Goal: Information Seeking & Learning: Learn about a topic

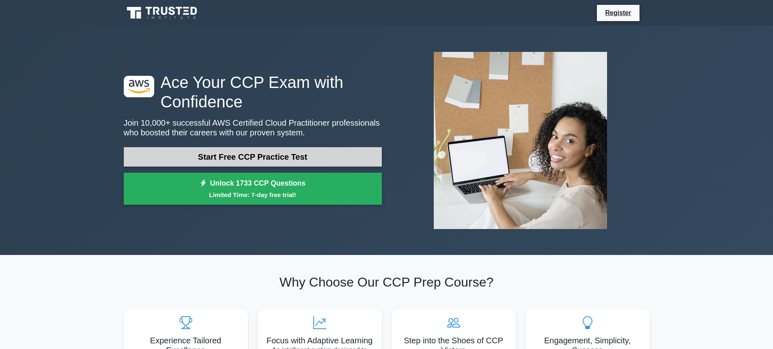
click at [294, 149] on link "Start Free CCP Practice Test" at bounding box center [253, 156] width 258 height 19
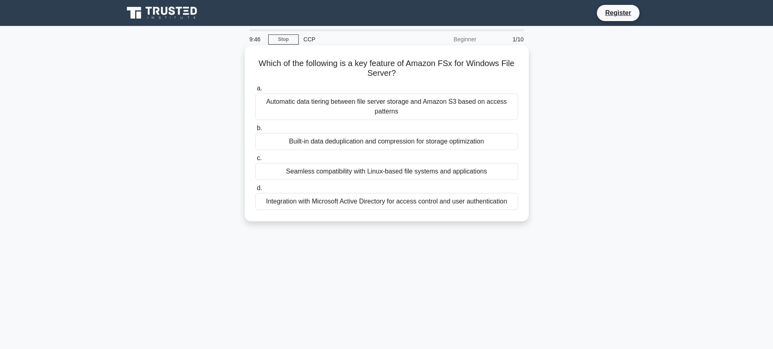
click at [356, 203] on div "Integration with Microsoft Active Directory for access control and user authent…" at bounding box center [386, 201] width 263 height 17
click at [255, 191] on input "d. Integration with Microsoft Active Directory for access control and user auth…" at bounding box center [255, 188] width 0 height 5
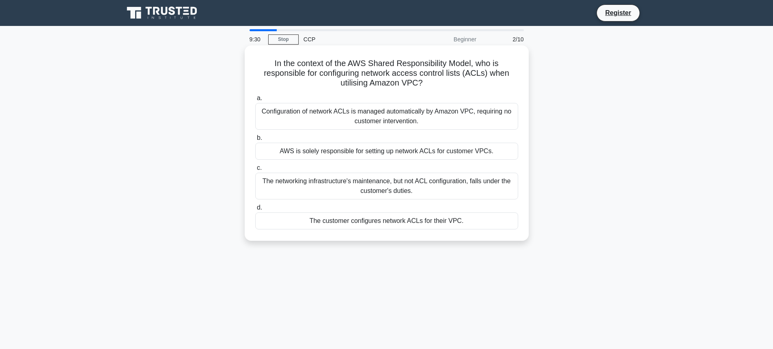
click at [445, 219] on div "The customer configures network ACLs for their VPC." at bounding box center [386, 221] width 263 height 17
click at [255, 211] on input "d. The customer configures network ACLs for their VPC." at bounding box center [255, 207] width 0 height 5
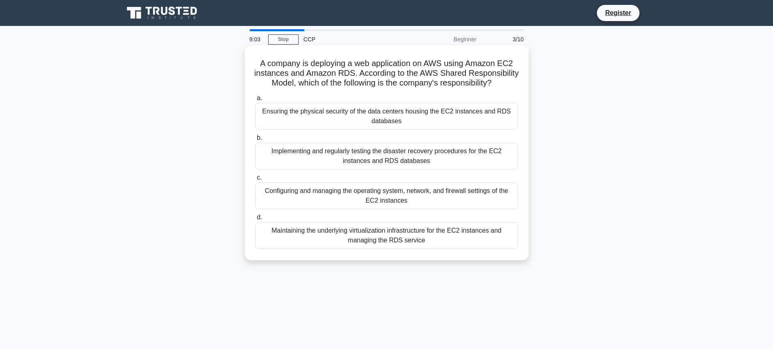
click at [462, 200] on div "Configuring and managing the operating system, network, and firewall settings o…" at bounding box center [386, 196] width 263 height 27
click at [255, 181] on input "c. Configuring and managing the operating system, network, and firewall setting…" at bounding box center [255, 177] width 0 height 5
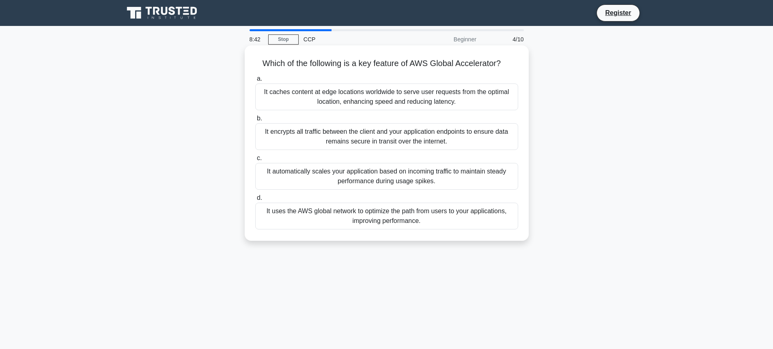
click at [455, 212] on div "It uses the AWS global network to optimize the path from users to your applicat…" at bounding box center [386, 216] width 263 height 27
click at [255, 201] on input "d. It uses the AWS global network to optimize the path from users to your appli…" at bounding box center [255, 198] width 0 height 5
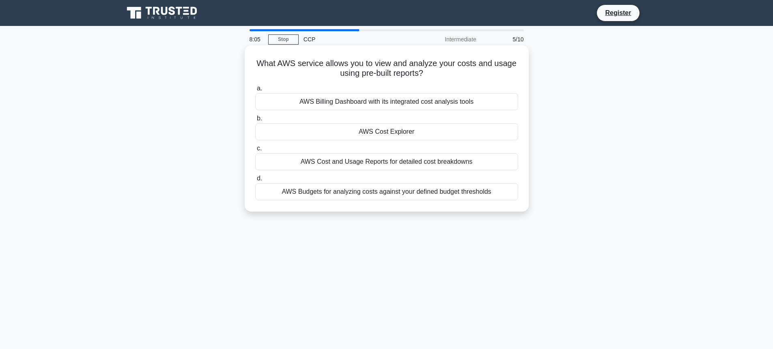
click at [456, 161] on div "AWS Cost and Usage Reports for detailed cost breakdowns" at bounding box center [386, 161] width 263 height 17
click at [255, 151] on input "c. AWS Cost and Usage Reports for detailed cost breakdowns" at bounding box center [255, 148] width 0 height 5
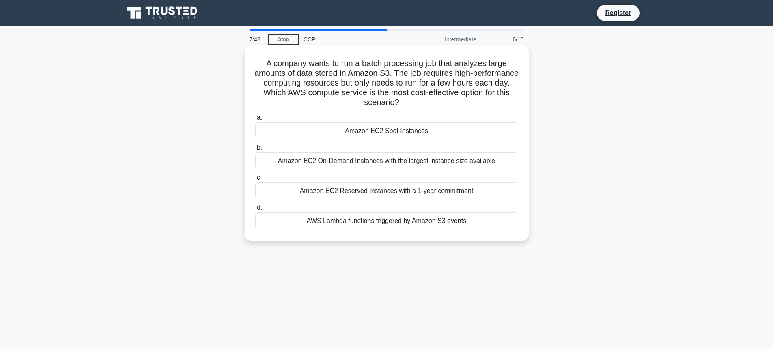
click at [447, 226] on div "AWS Lambda functions triggered by Amazon S3 events" at bounding box center [386, 221] width 263 height 17
click at [255, 211] on input "d. AWS Lambda functions triggered by Amazon S3 events" at bounding box center [255, 207] width 0 height 5
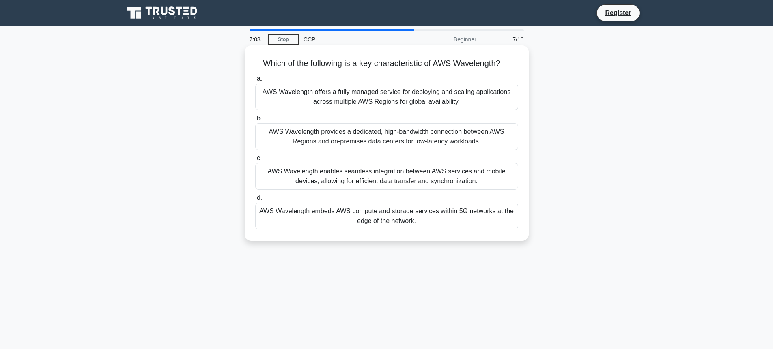
click at [392, 181] on div "AWS Wavelength enables seamless integration between AWS services and mobile dev…" at bounding box center [386, 176] width 263 height 27
click at [255, 161] on input "c. AWS Wavelength enables seamless integration between AWS services and mobile …" at bounding box center [255, 158] width 0 height 5
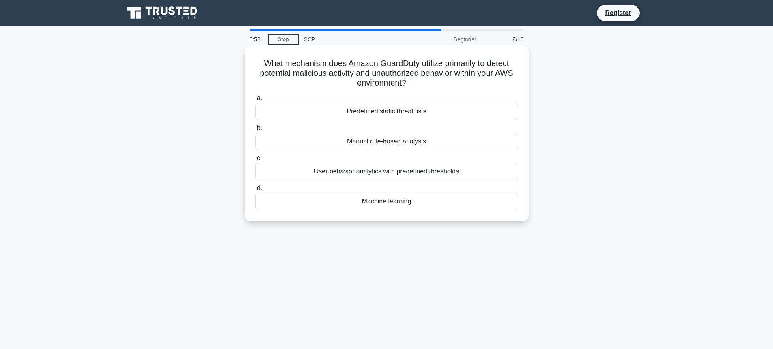
click at [366, 174] on div "User behavior analytics with predefined thresholds" at bounding box center [386, 171] width 263 height 17
click at [255, 161] on input "c. User behavior analytics with predefined thresholds" at bounding box center [255, 158] width 0 height 5
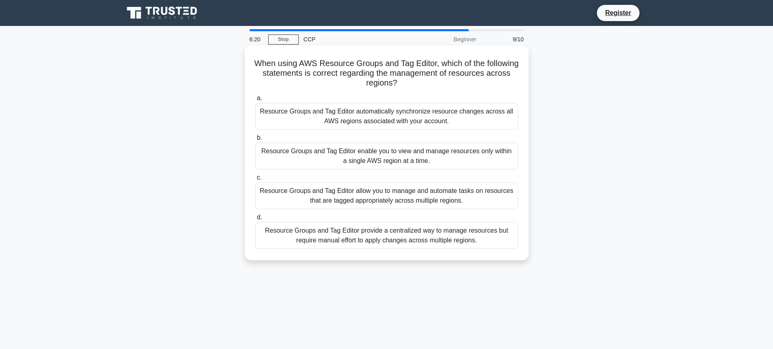
click at [422, 157] on div "Resource Groups and Tag Editor enable you to view and manage resources only wit…" at bounding box center [386, 156] width 263 height 27
click at [255, 141] on input "b. Resource Groups and Tag Editor enable you to view and manage resources only …" at bounding box center [255, 138] width 0 height 5
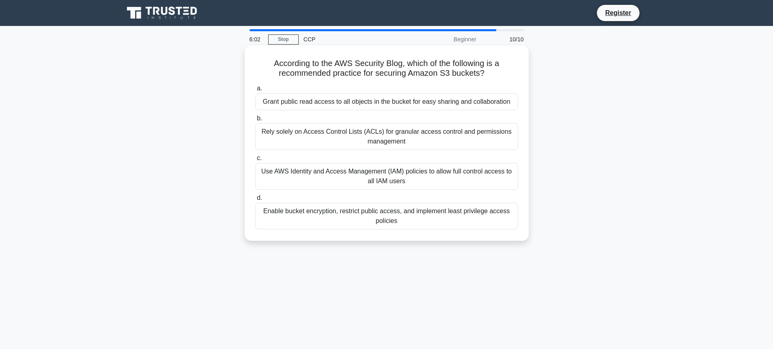
click at [422, 224] on div "Enable bucket encryption, restrict public access, and implement least privilege…" at bounding box center [386, 216] width 263 height 27
click at [255, 201] on input "d. Enable bucket encryption, restrict public access, and implement least privil…" at bounding box center [255, 198] width 0 height 5
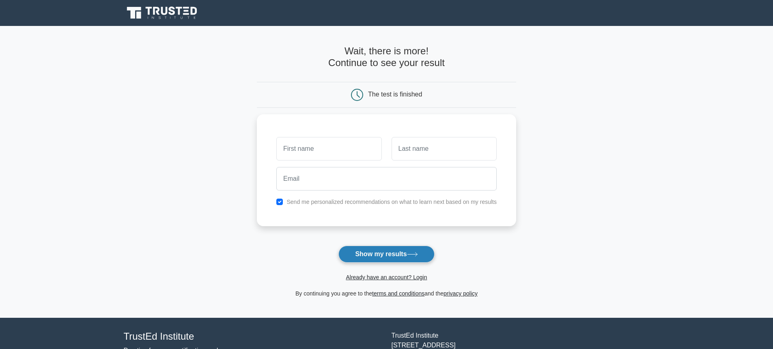
click at [413, 248] on button "Show my results" at bounding box center [386, 254] width 96 height 17
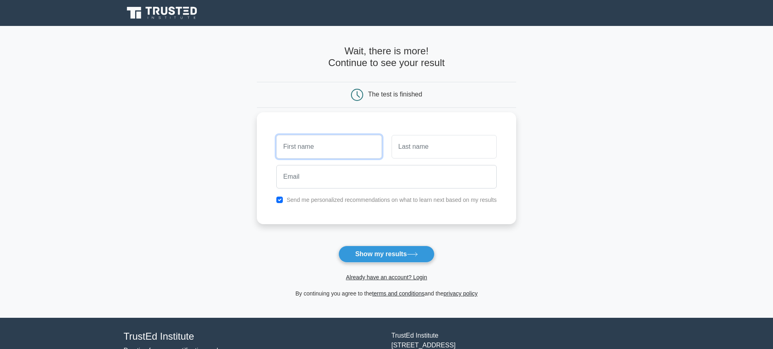
click at [349, 149] on input "text" at bounding box center [328, 147] width 105 height 24
type input "vijay"
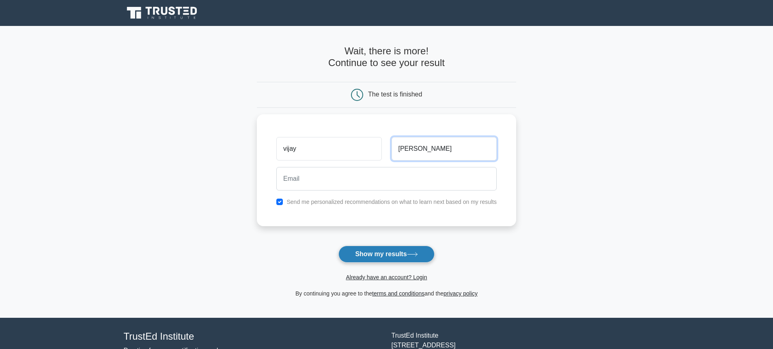
type input "sharma"
click at [405, 257] on button "Show my results" at bounding box center [386, 254] width 96 height 17
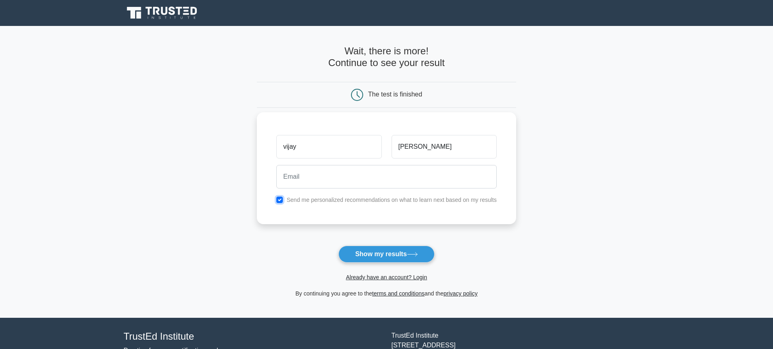
click at [279, 201] on input "checkbox" at bounding box center [279, 200] width 6 height 6
checkbox input "false"
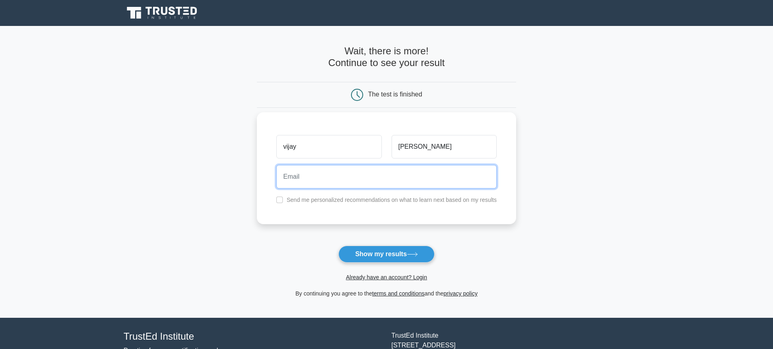
click at [308, 180] on input "email" at bounding box center [386, 177] width 220 height 24
click at [344, 179] on input "vijay.sharma@programming.com" at bounding box center [386, 177] width 220 height 24
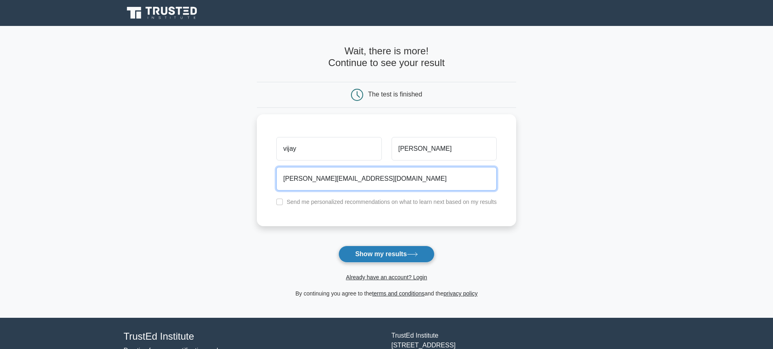
type input "vijay.sharma@yopmail.com"
click at [390, 252] on button "Show my results" at bounding box center [386, 254] width 96 height 17
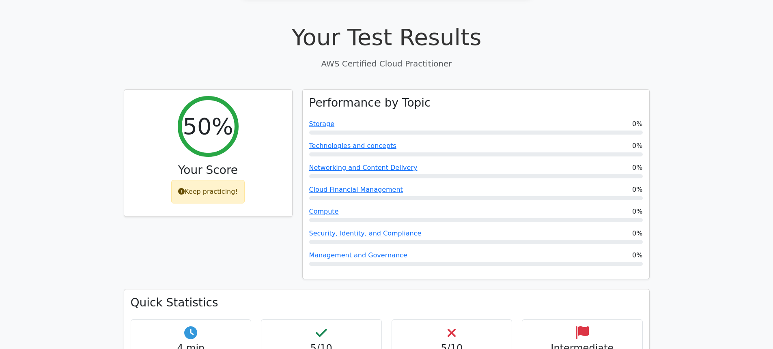
scroll to position [292, 0]
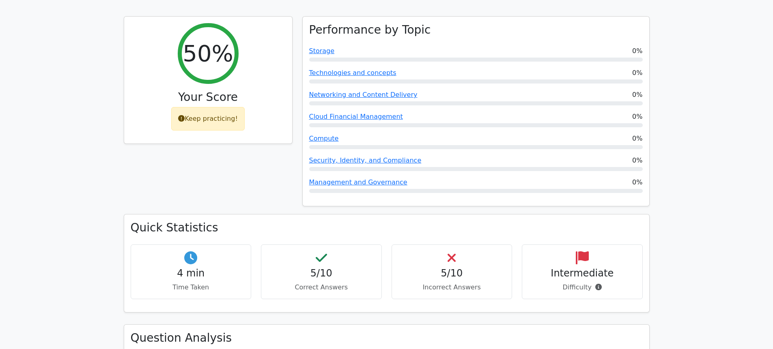
click at [449, 245] on div "5/10 Incorrect Answers" at bounding box center [452, 272] width 121 height 55
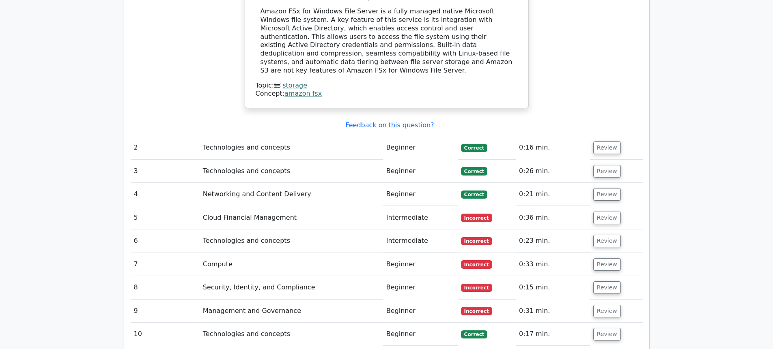
scroll to position [950, 0]
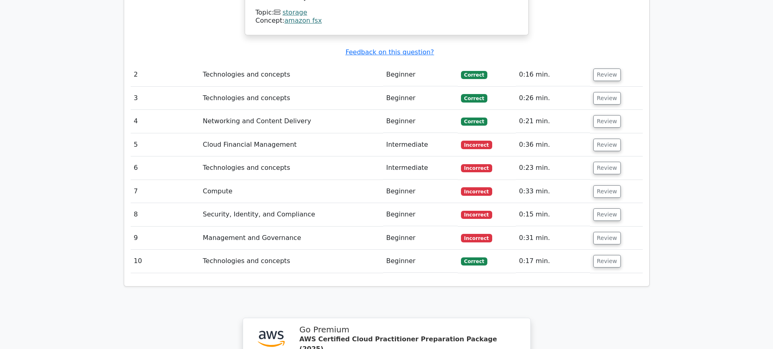
click at [478, 141] on span "Incorrect" at bounding box center [476, 145] width 31 height 8
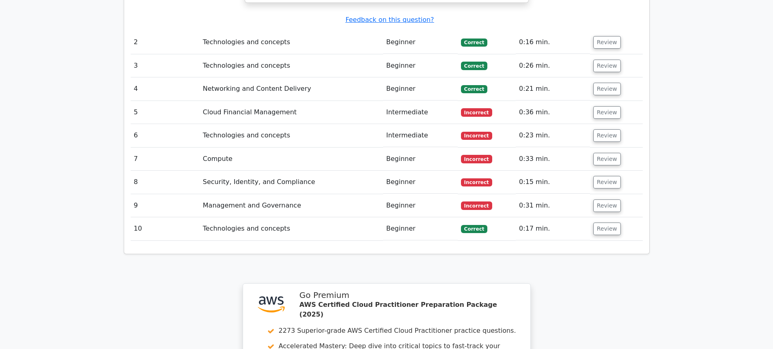
scroll to position [838, 0]
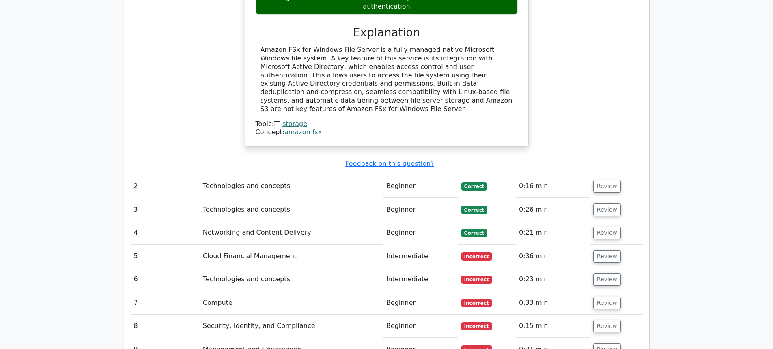
click at [476, 252] on span "Incorrect" at bounding box center [476, 256] width 31 height 8
click at [604, 250] on button "Review" at bounding box center [607, 256] width 28 height 13
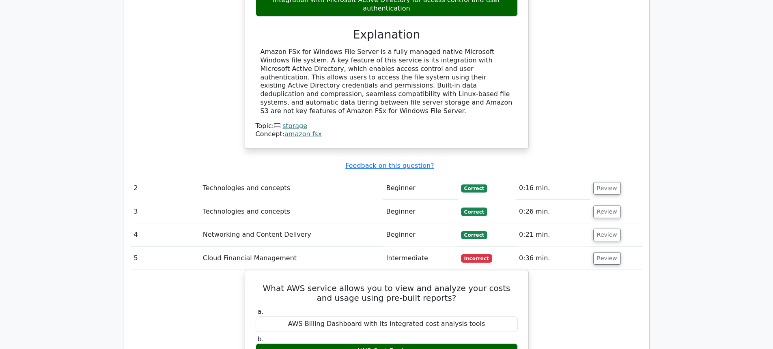
scroll to position [911, 0]
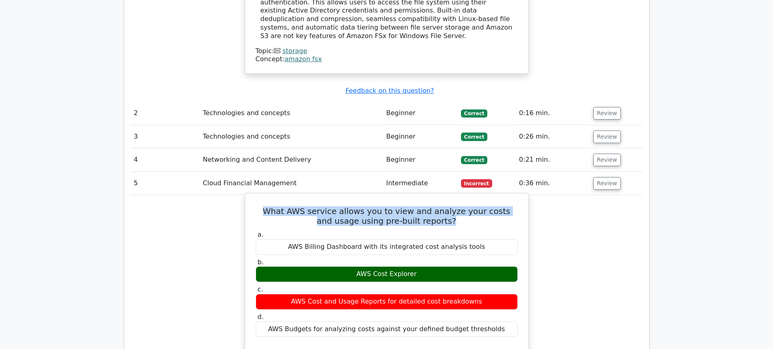
drag, startPoint x: 253, startPoint y: 169, endPoint x: 446, endPoint y: 184, distance: 194.2
click at [446, 197] on div "What AWS service allows you to view and analyze your costs and usage using pre-…" at bounding box center [386, 344] width 277 height 295
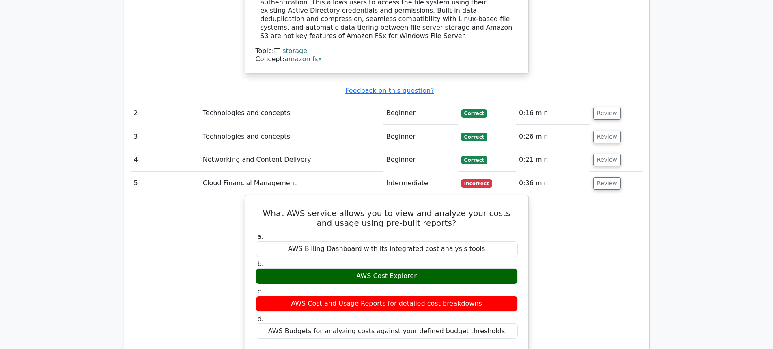
click at [599, 195] on div "What AWS service allows you to view and analyze your costs and usage using pre-…" at bounding box center [387, 351] width 512 height 312
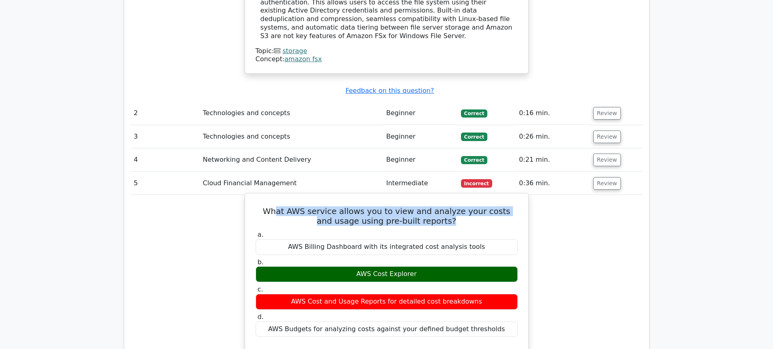
drag, startPoint x: 267, startPoint y: 174, endPoint x: 431, endPoint y: 186, distance: 164.0
click at [431, 207] on h5 "What AWS service allows you to view and analyze your costs and usage using pre-…" at bounding box center [387, 216] width 264 height 19
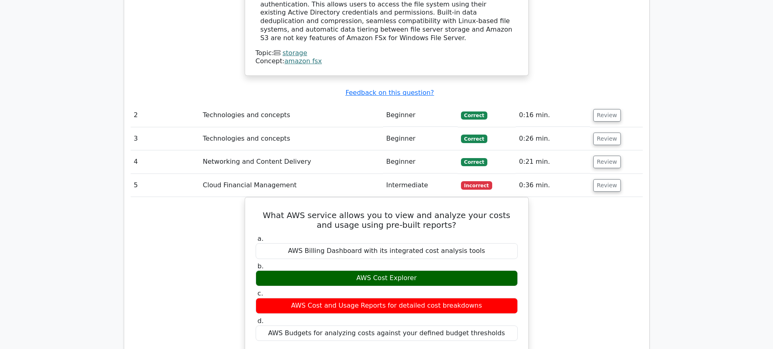
click at [721, 144] on main ".st0{fill:#252F3E;} .st1{fill-rule:evenodd;clip-rule:evenodd;fill:#FF9900;} Go …" at bounding box center [386, 23] width 773 height 1816
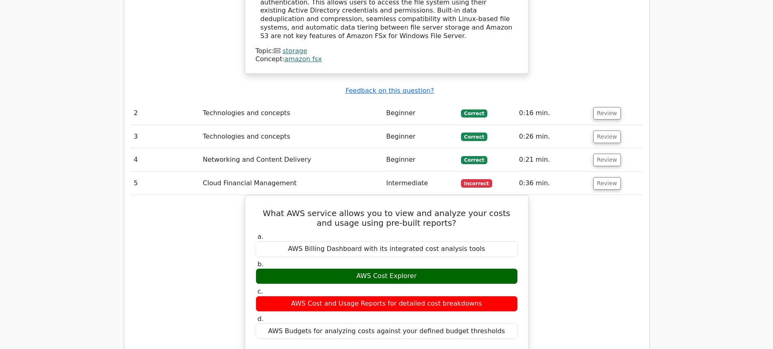
click at [562, 226] on div "What AWS service allows you to view and analyze your costs and usage using pre-…" at bounding box center [387, 351] width 512 height 312
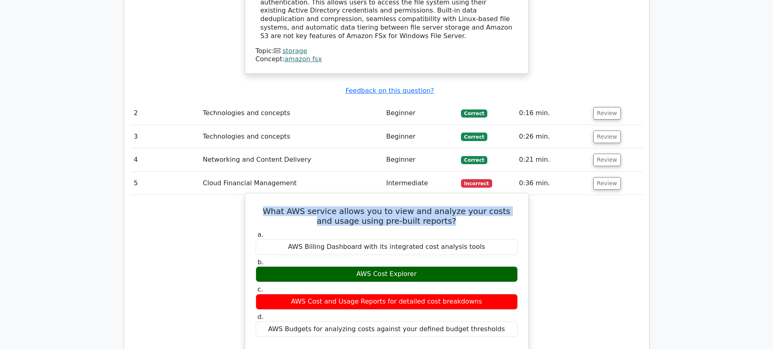
drag, startPoint x: 254, startPoint y: 170, endPoint x: 454, endPoint y: 182, distance: 199.6
click at [454, 207] on h5 "What AWS service allows you to view and analyze your costs and usage using pre-…" at bounding box center [387, 216] width 264 height 19
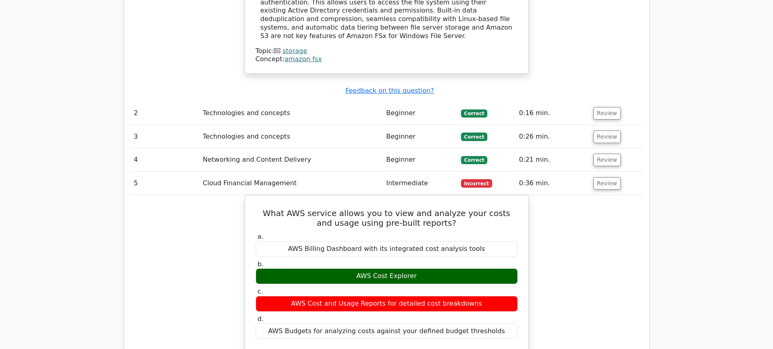
click at [597, 204] on div "What AWS service allows you to view and analyze your costs and usage using pre-…" at bounding box center [387, 351] width 512 height 312
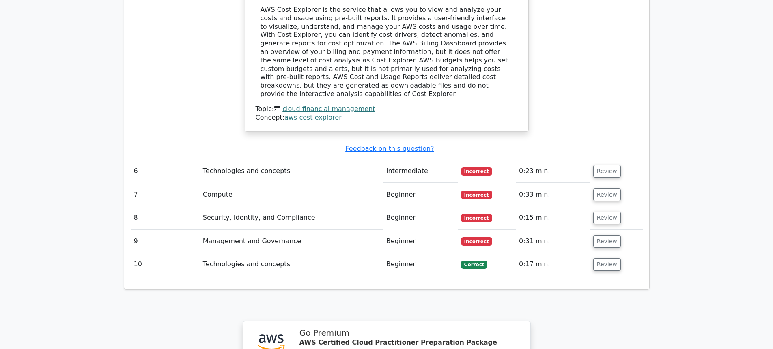
scroll to position [1349, 0]
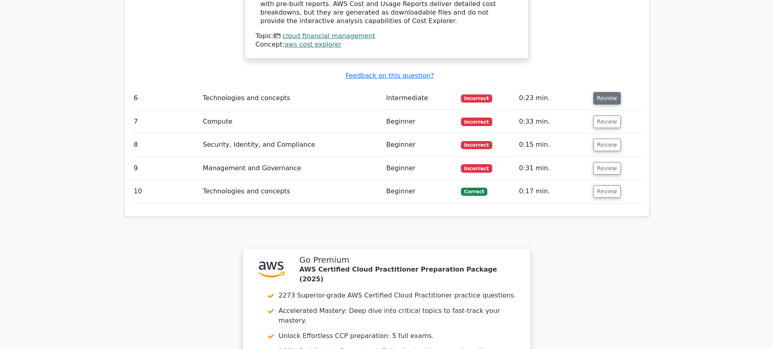
click at [603, 92] on button "Review" at bounding box center [607, 98] width 28 height 13
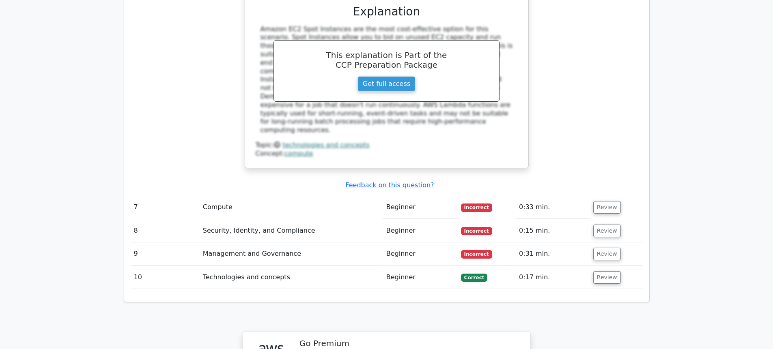
scroll to position [1715, 0]
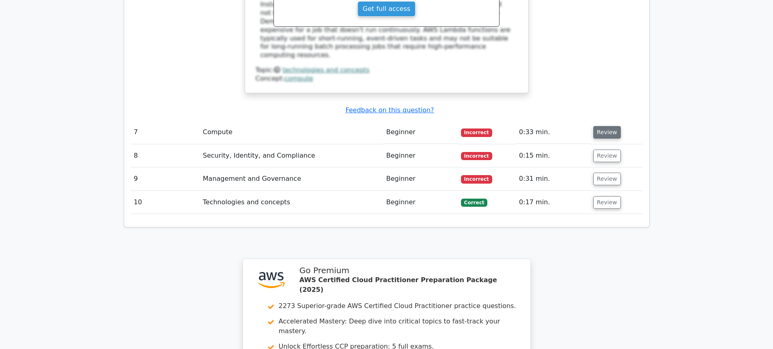
click at [612, 126] on button "Review" at bounding box center [607, 132] width 28 height 13
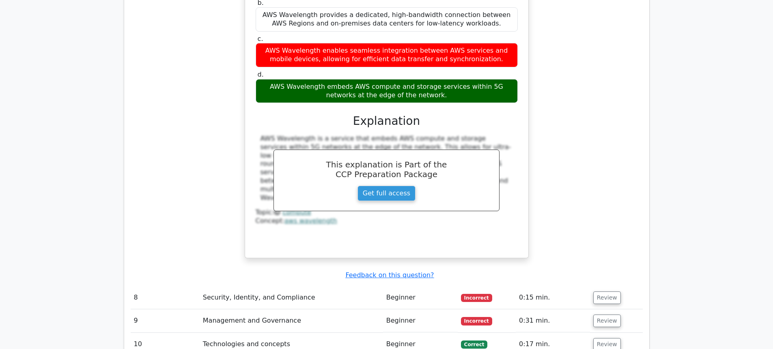
scroll to position [2007, 0]
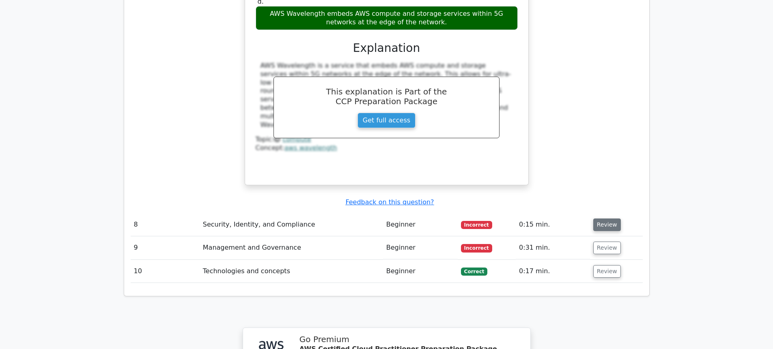
click at [608, 219] on button "Review" at bounding box center [607, 225] width 28 height 13
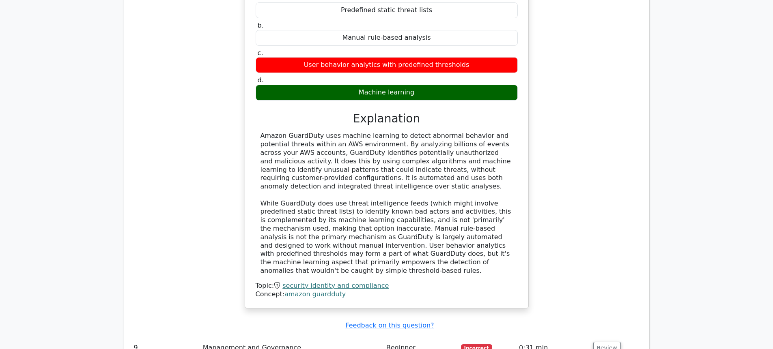
scroll to position [2445, 0]
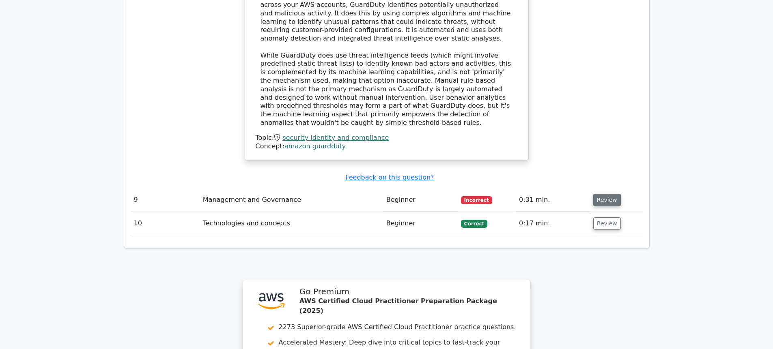
click at [605, 194] on button "Review" at bounding box center [607, 200] width 28 height 13
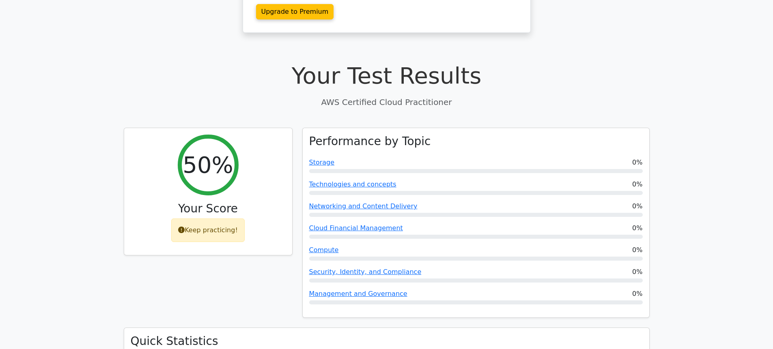
scroll to position [0, 0]
